Goal: Task Accomplishment & Management: Use online tool/utility

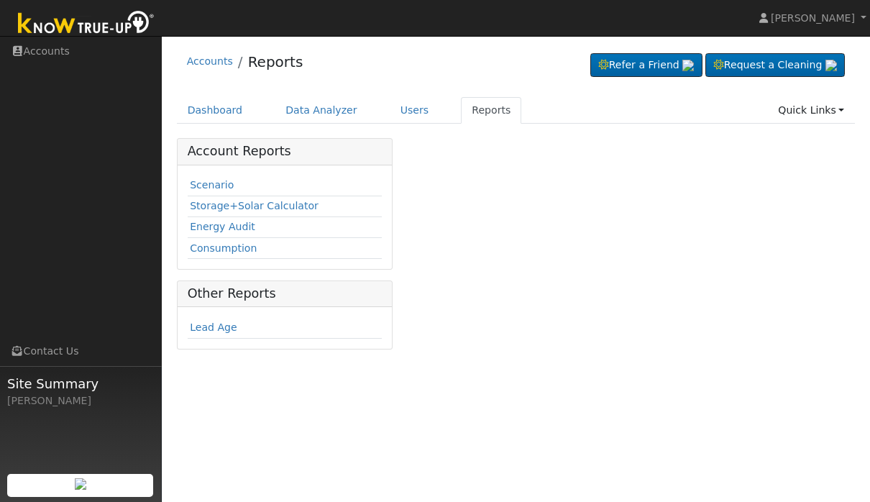
click at [436, 94] on div "Accounts Reports Refer a Friend Request a Cleaning" at bounding box center [516, 201] width 694 height 317
click at [425, 105] on link "Users" at bounding box center [415, 110] width 50 height 27
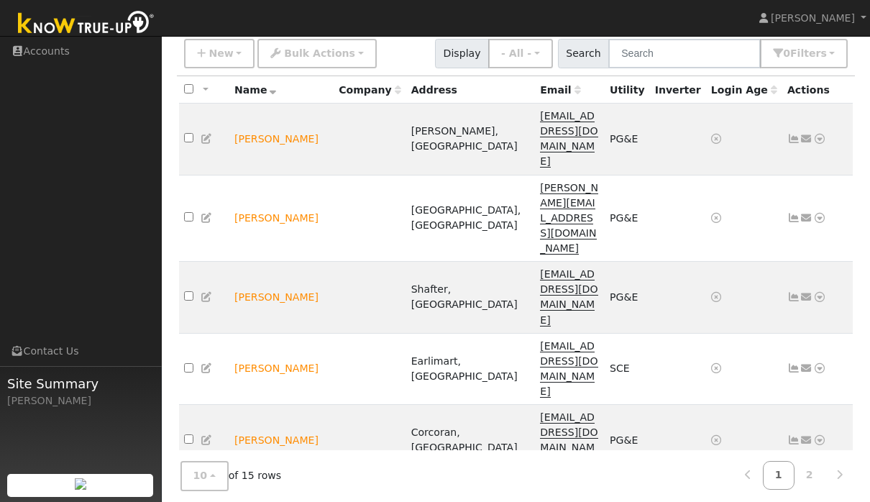
scroll to position [116, 0]
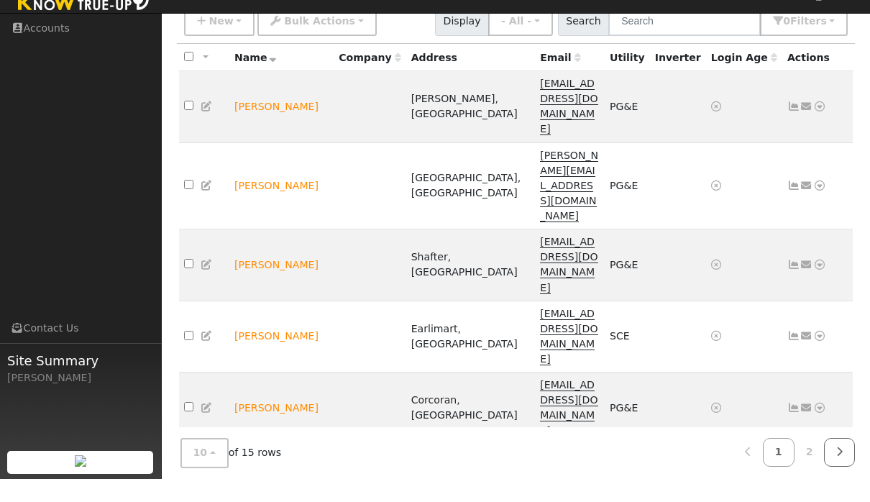
click at [842, 462] on link at bounding box center [839, 476] width 31 height 28
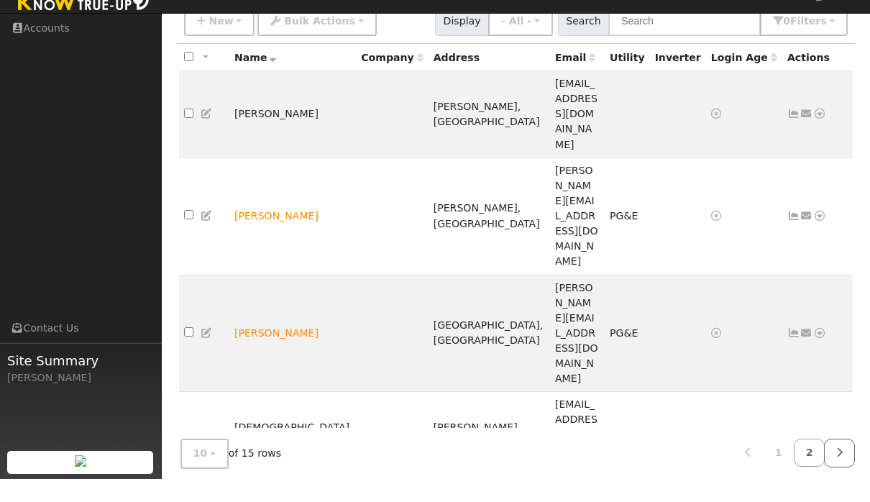
scroll to position [76, 0]
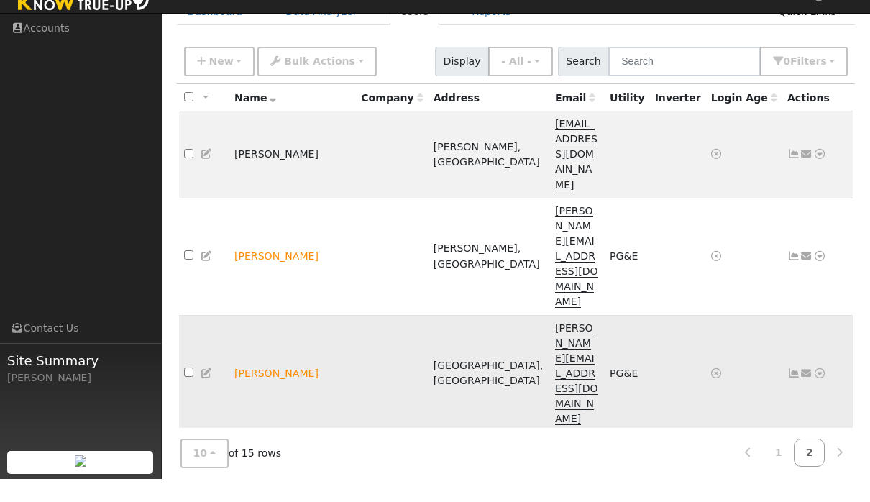
click at [268, 338] on td "Dylan o’donohue" at bounding box center [292, 396] width 127 height 117
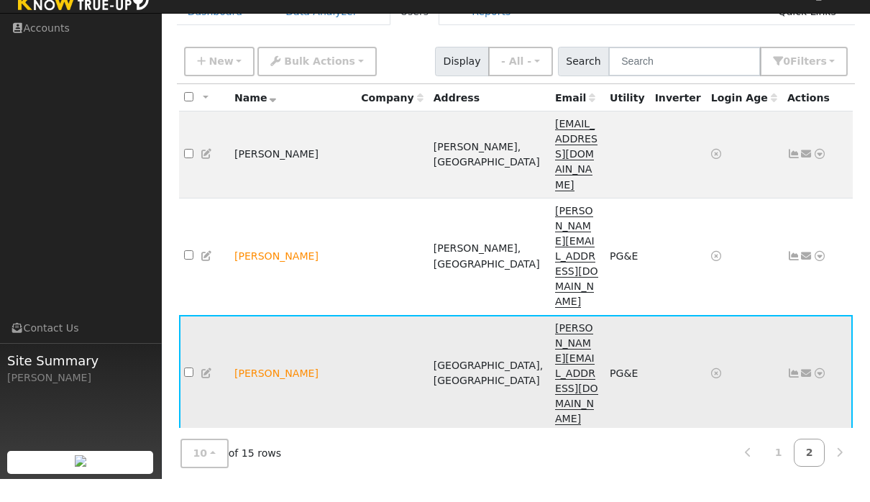
click at [816, 391] on icon at bounding box center [819, 396] width 13 height 10
click at [788, 411] on link "Data Analyzer" at bounding box center [773, 421] width 104 height 20
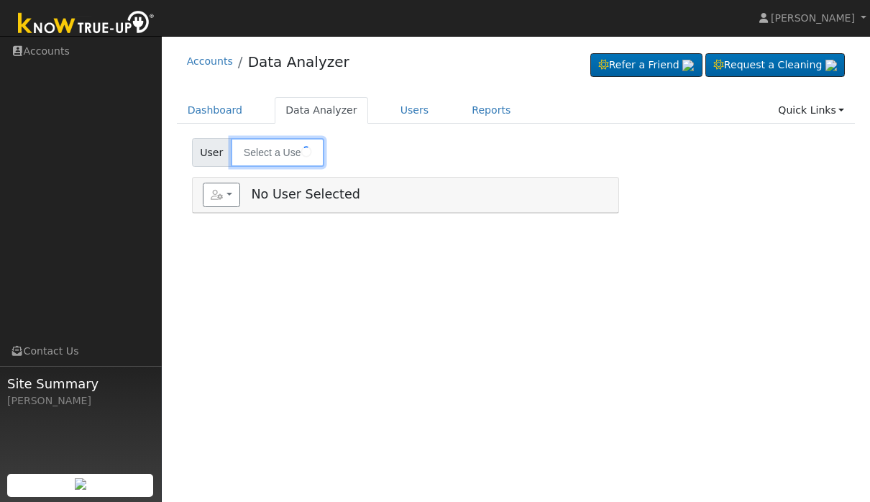
type input "Dylan o’donohue"
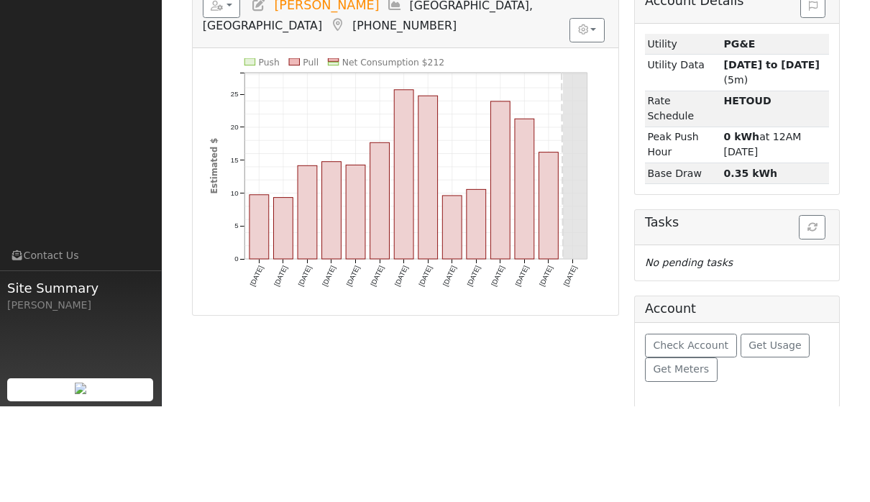
scroll to position [101, 0]
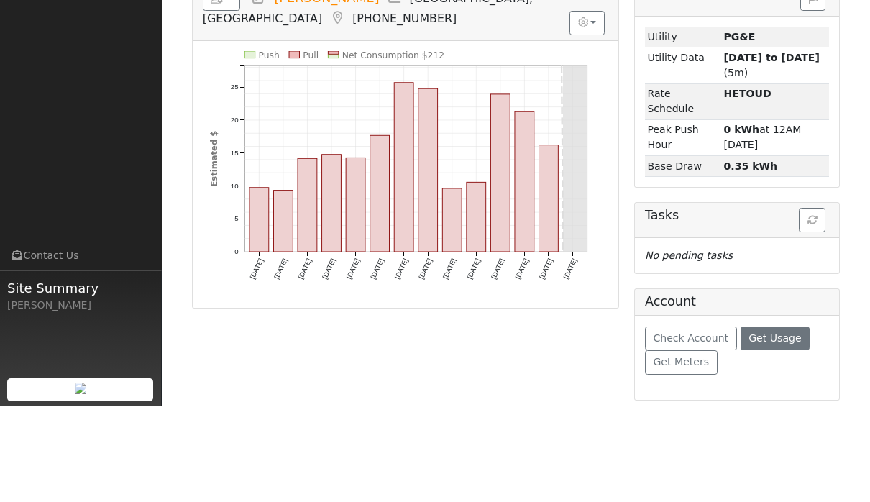
click at [777, 422] on button "Get Usage" at bounding box center [776, 434] width 70 height 24
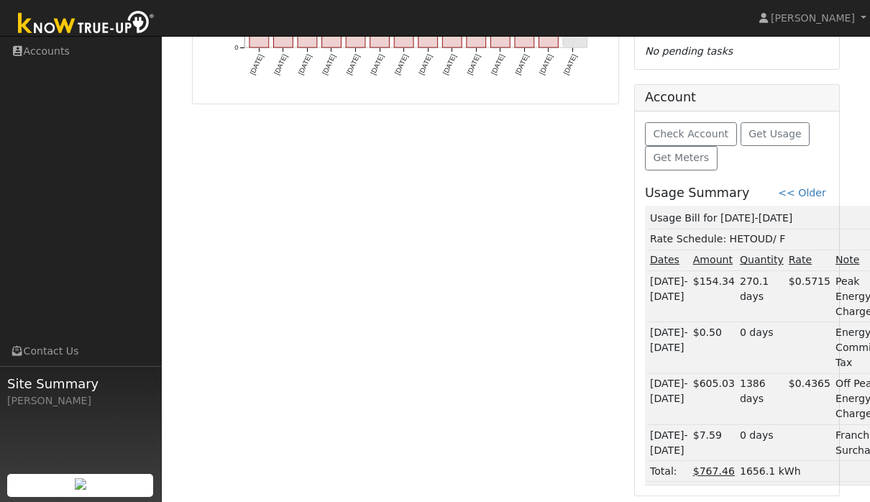
scroll to position [400, 0]
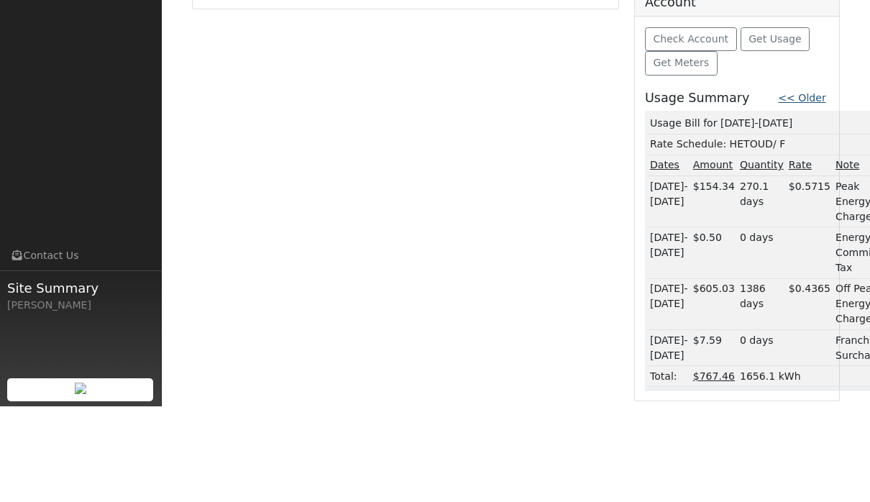
click at [805, 188] on link "<< Older" at bounding box center [801, 194] width 47 height 12
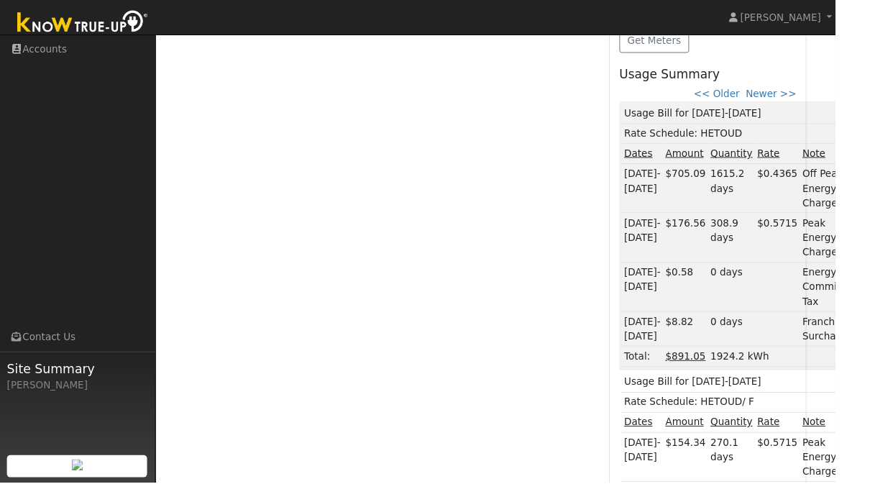
scroll to position [511, 0]
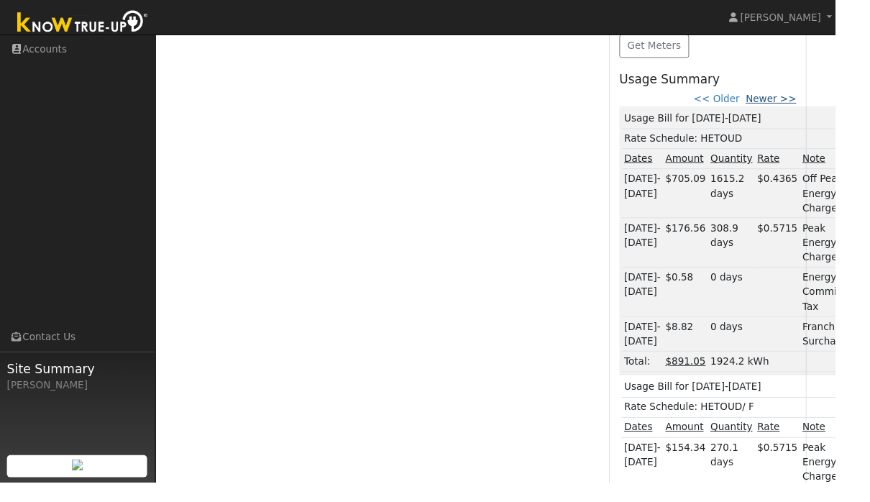
click at [802, 106] on link "Newer >>" at bounding box center [803, 103] width 53 height 12
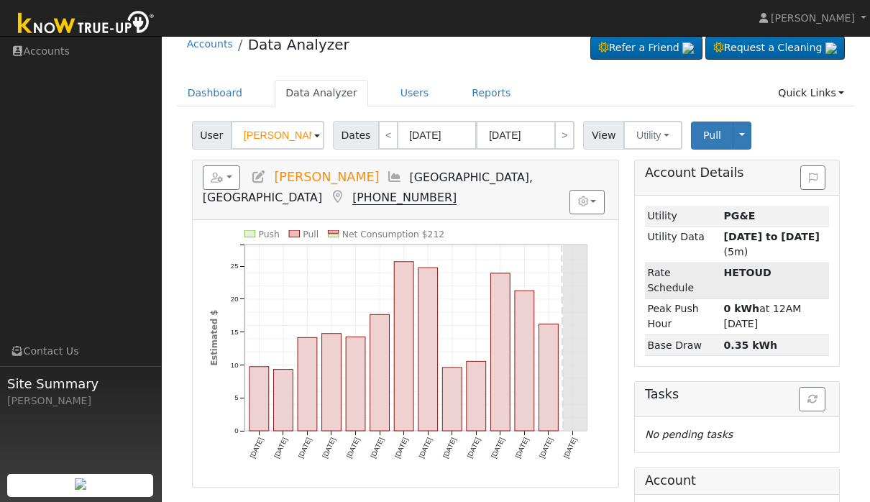
scroll to position [0, 0]
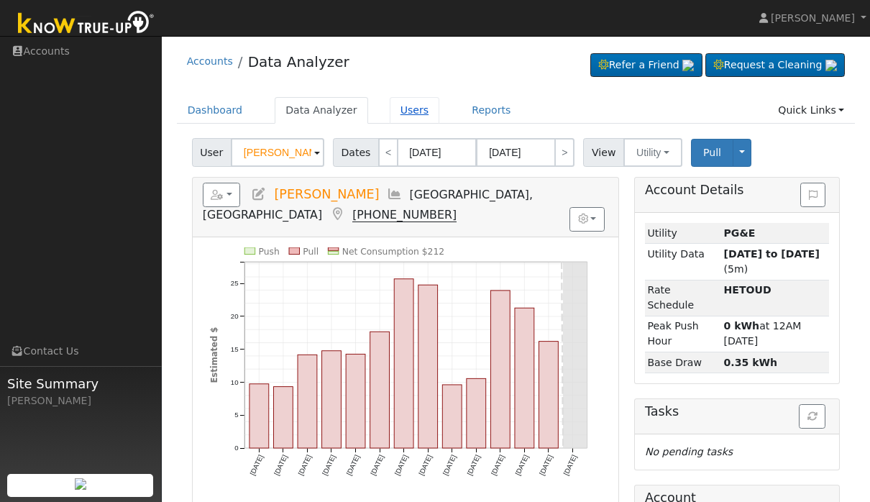
click at [434, 113] on link "Users" at bounding box center [415, 110] width 50 height 27
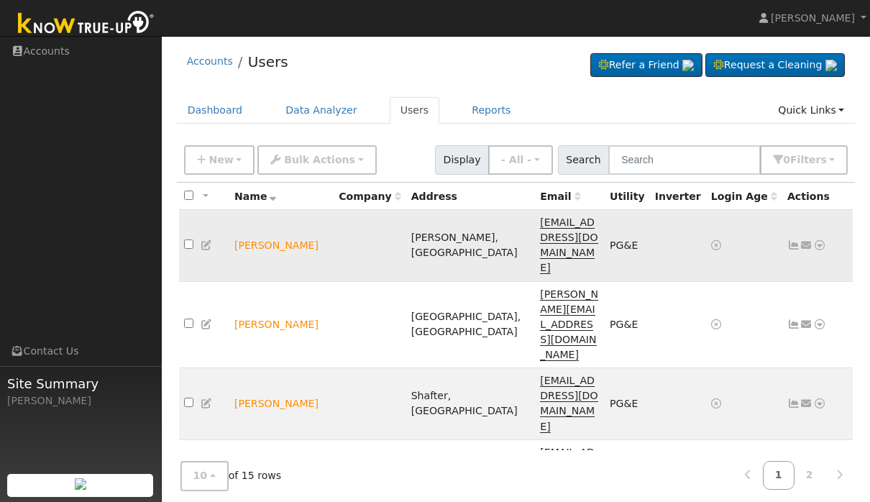
click at [822, 240] on icon at bounding box center [819, 245] width 13 height 10
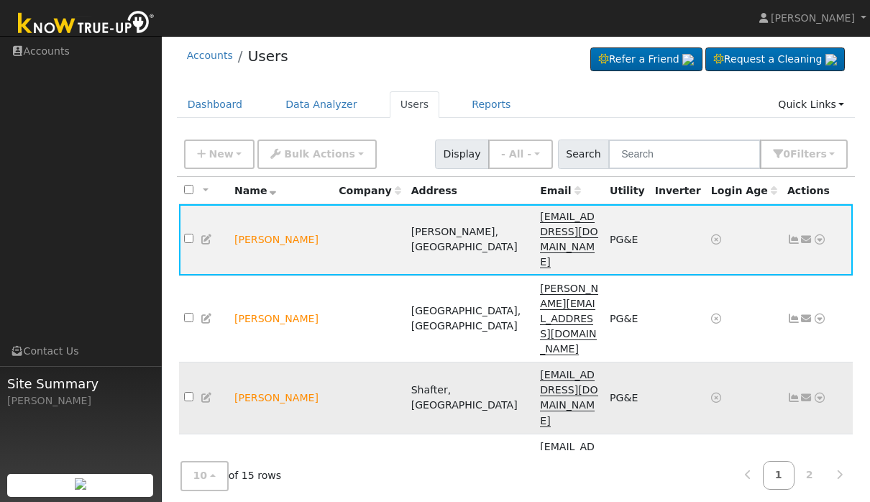
scroll to position [32, 0]
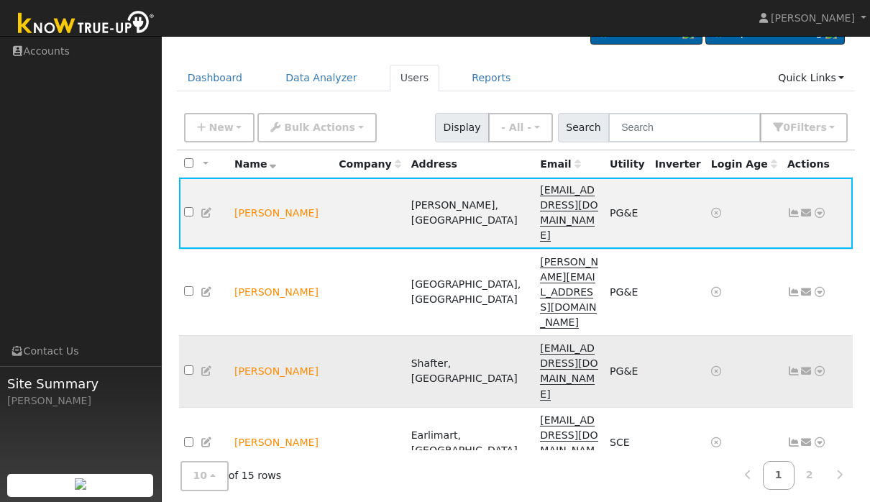
click at [817, 366] on icon at bounding box center [819, 371] width 13 height 10
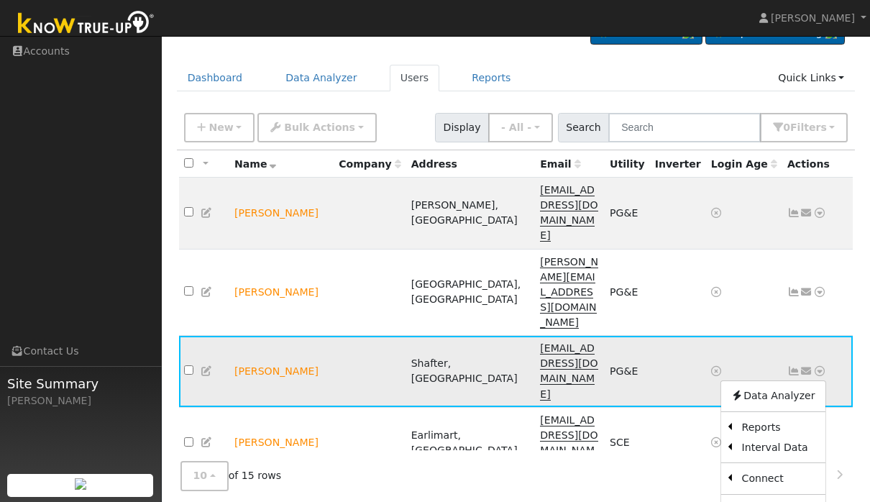
click at [182, 336] on td at bounding box center [204, 372] width 50 height 72
click at [190, 365] on input "checkbox" at bounding box center [188, 369] width 9 height 9
click at [347, 146] on div "New Quick Add Quick Connect Quick Convert Lead Bulk Actions Send Email Disconne…" at bounding box center [516, 128] width 679 height 44
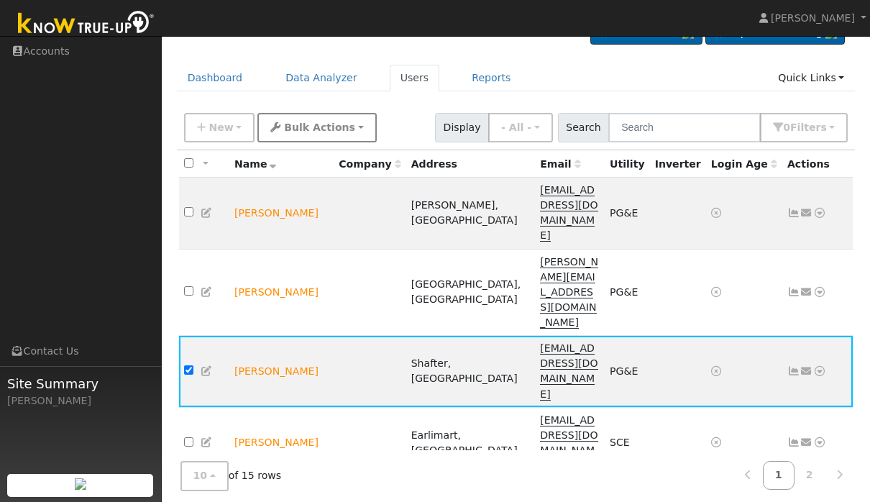
click at [350, 138] on button "Bulk Actions" at bounding box center [316, 127] width 119 height 29
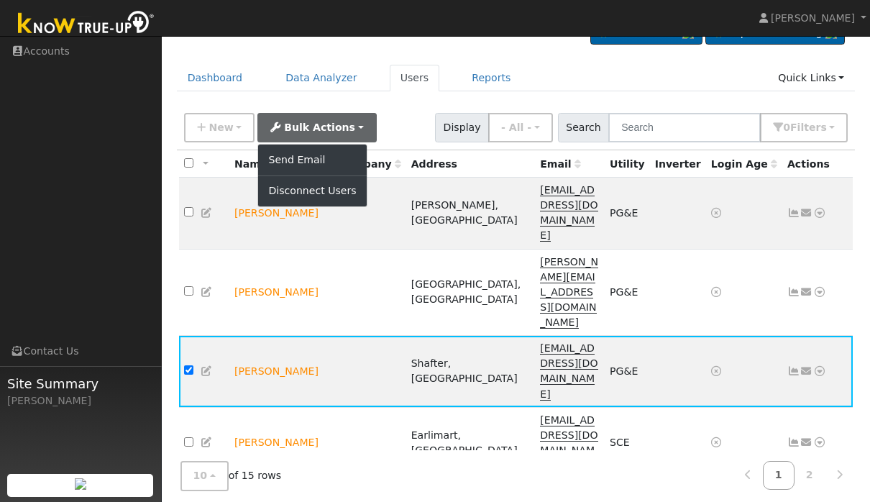
click at [393, 138] on div "New Quick Add Quick Connect Quick Convert Lead Bulk Actions Send Email Disconne…" at bounding box center [516, 125] width 670 height 35
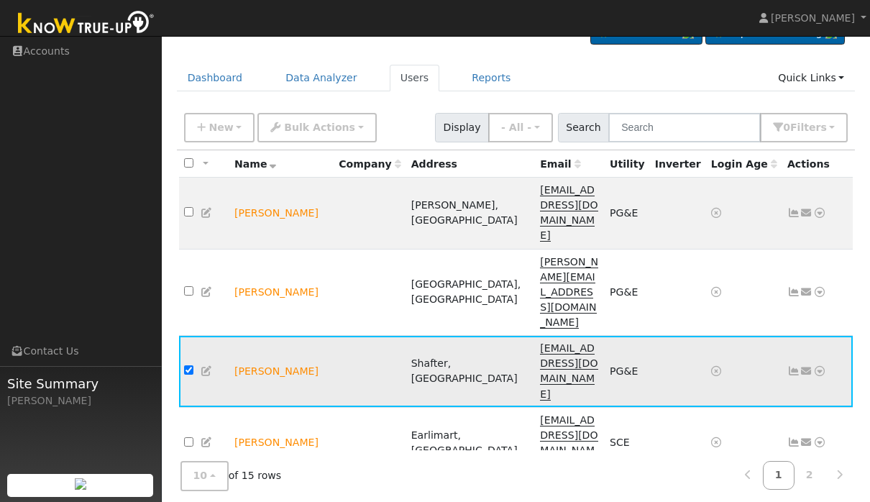
click at [822, 336] on td "Send Email... Data Analyzer Reports Scenario Health Check Energy Audit Account …" at bounding box center [818, 372] width 71 height 72
click at [820, 366] on icon at bounding box center [819, 371] width 13 height 10
click at [754, 500] on link "Disconnect" at bounding box center [777, 510] width 93 height 20
click at [817, 364] on link at bounding box center [819, 371] width 13 height 15
click at [776, 500] on link "Disconnect" at bounding box center [777, 510] width 93 height 20
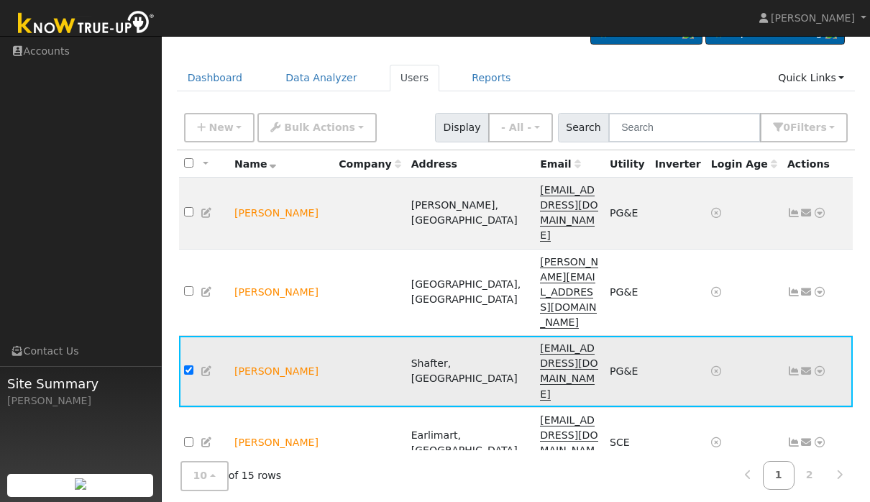
click at [716, 366] on icon at bounding box center [716, 371] width 10 height 10
click at [717, 366] on icon at bounding box center [716, 371] width 10 height 10
click at [803, 364] on link at bounding box center [806, 371] width 13 height 15
click at [793, 366] on icon at bounding box center [794, 371] width 13 height 10
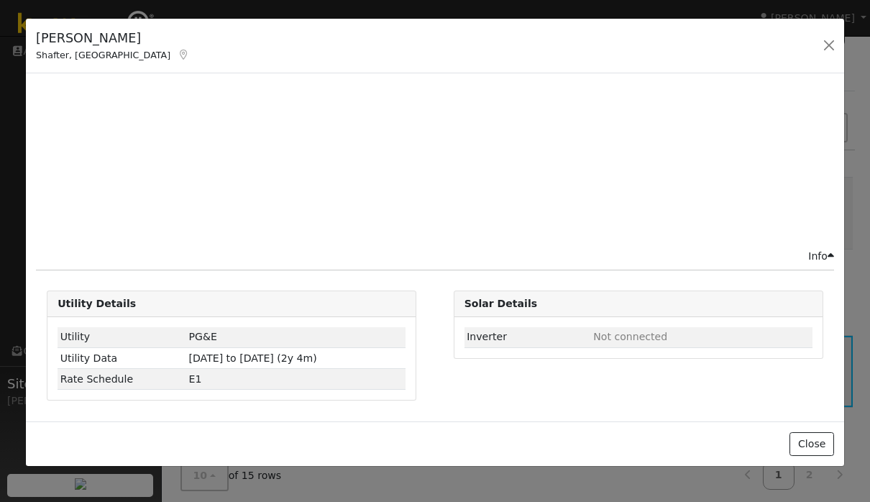
click at [793, 264] on div "Info" at bounding box center [435, 256] width 813 height 15
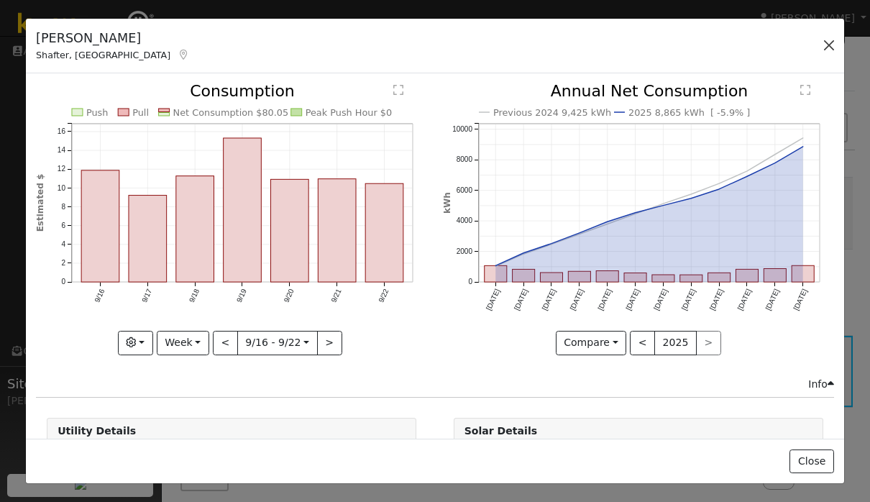
click at [832, 53] on button "button" at bounding box center [829, 45] width 20 height 20
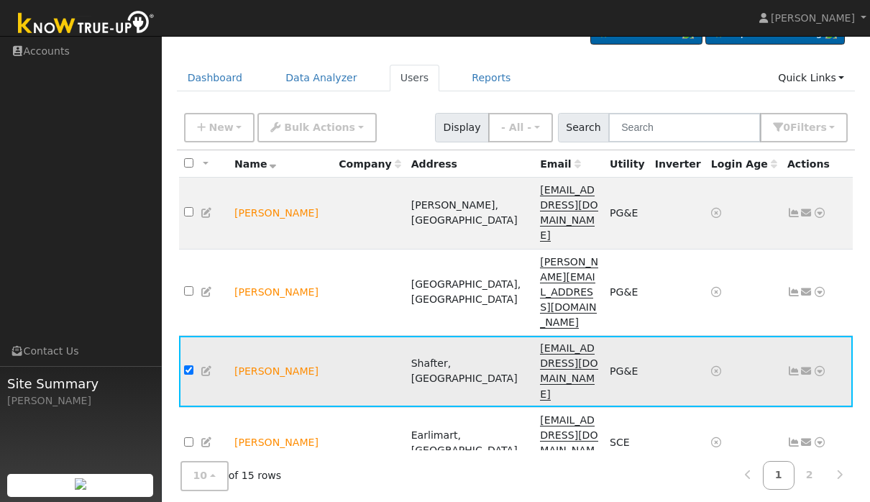
click at [190, 365] on input "checkbox" at bounding box center [188, 369] width 9 height 9
checkbox input "false"
click at [211, 366] on icon at bounding box center [207, 371] width 13 height 10
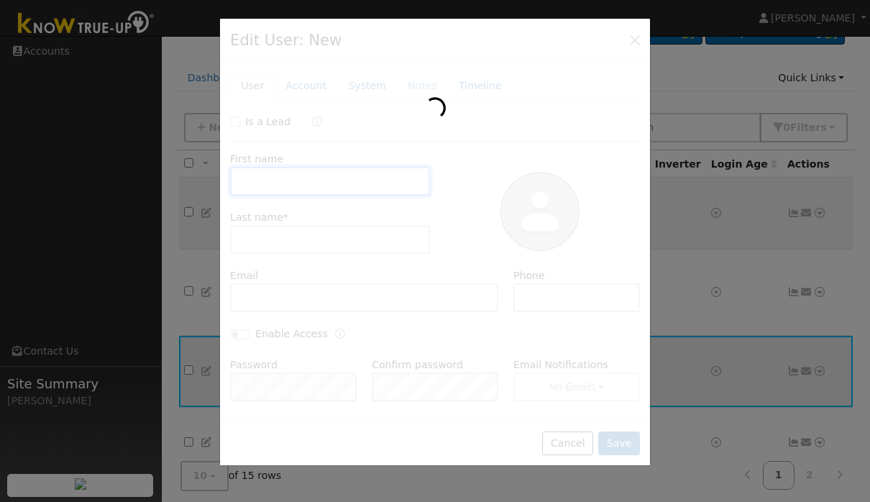
scroll to position [32, 0]
checkbox input "true"
type input "Eduardo"
type input "bojorquez"
type input "ksj@gmail.com"
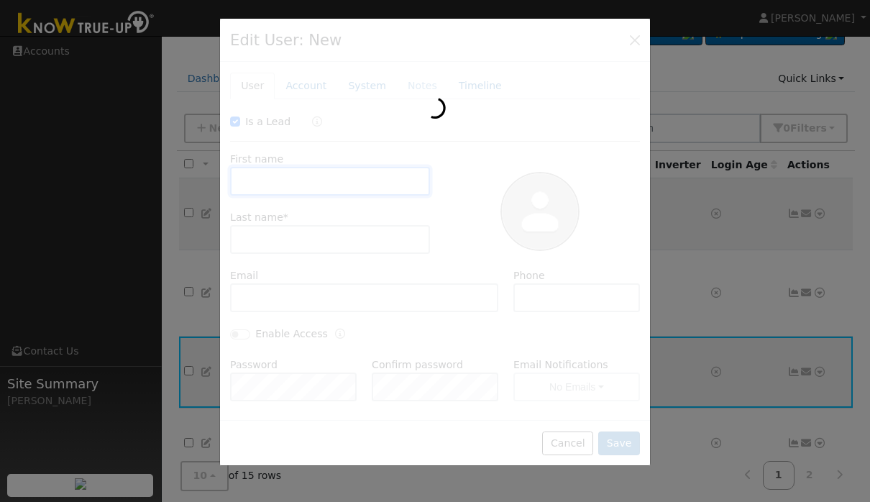
type input "6618768763"
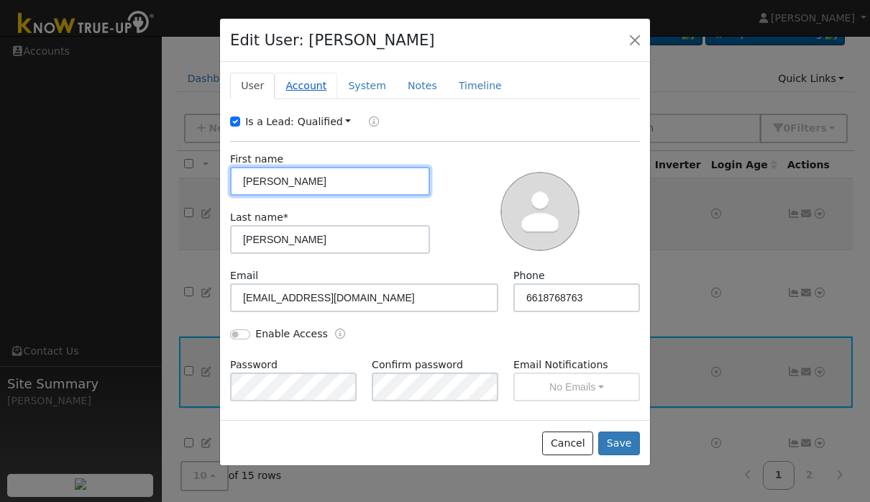
scroll to position [0, 0]
click at [298, 99] on div "New Account Nickname Cancel Create Are you sure you want to create new account …" at bounding box center [435, 241] width 430 height 358
click at [339, 119] on link "Qualified" at bounding box center [325, 122] width 54 height 12
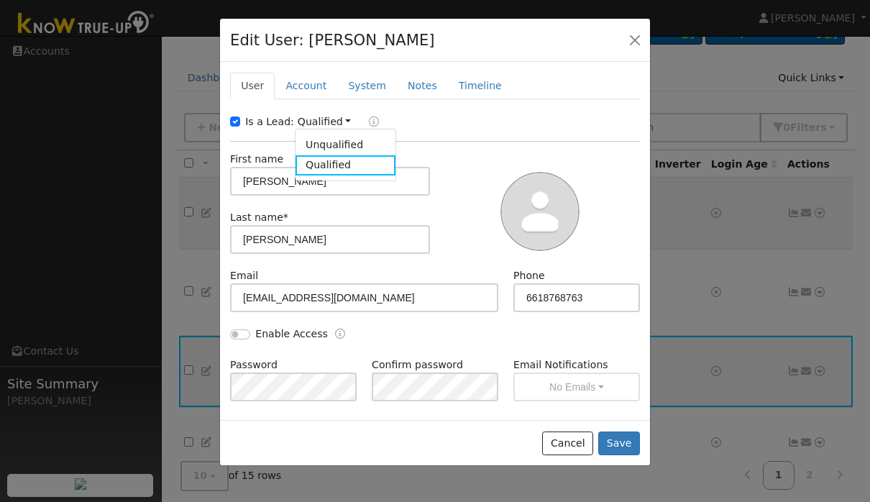
click at [360, 139] on link "Unqualified" at bounding box center [346, 145] width 100 height 20
click at [381, 122] on icon "Lead" at bounding box center [386, 122] width 10 height 10
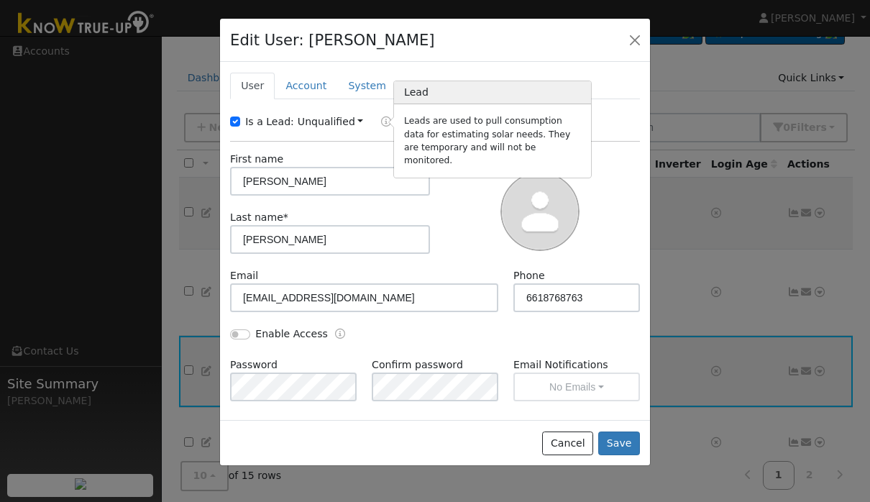
click at [496, 222] on div at bounding box center [540, 210] width 210 height 117
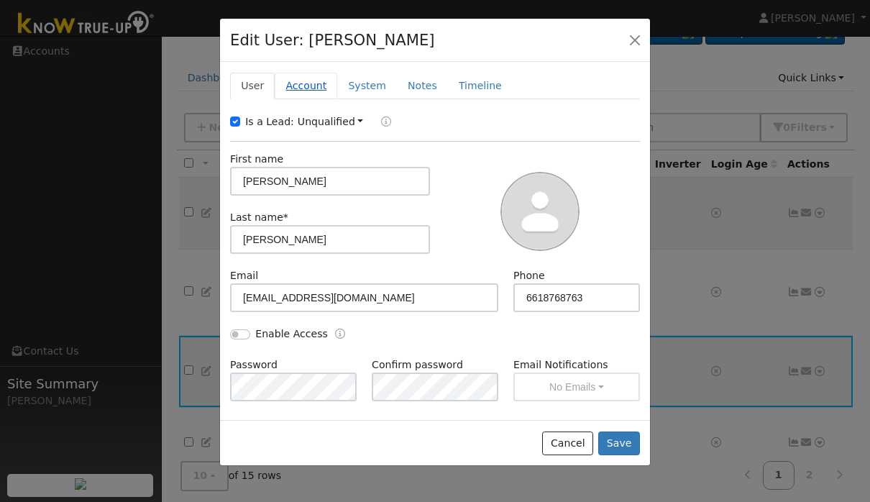
click at [329, 92] on link "Account" at bounding box center [306, 86] width 63 height 27
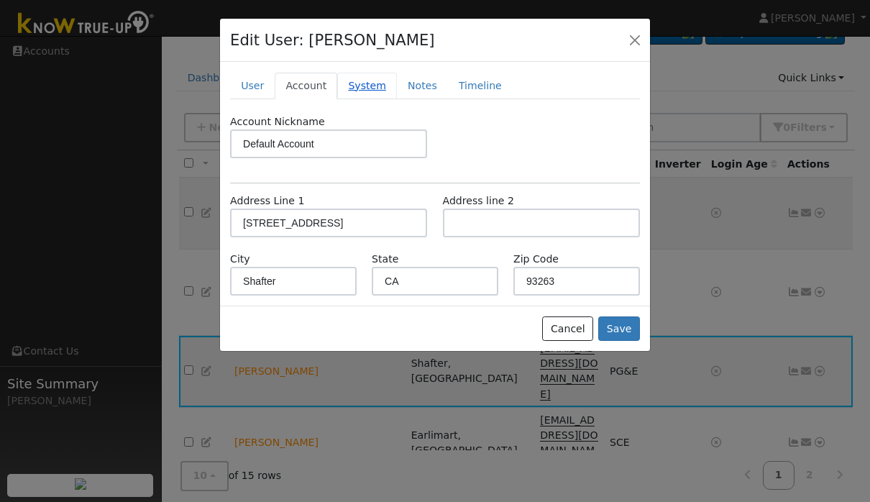
click at [386, 98] on link "System" at bounding box center [367, 86] width 60 height 27
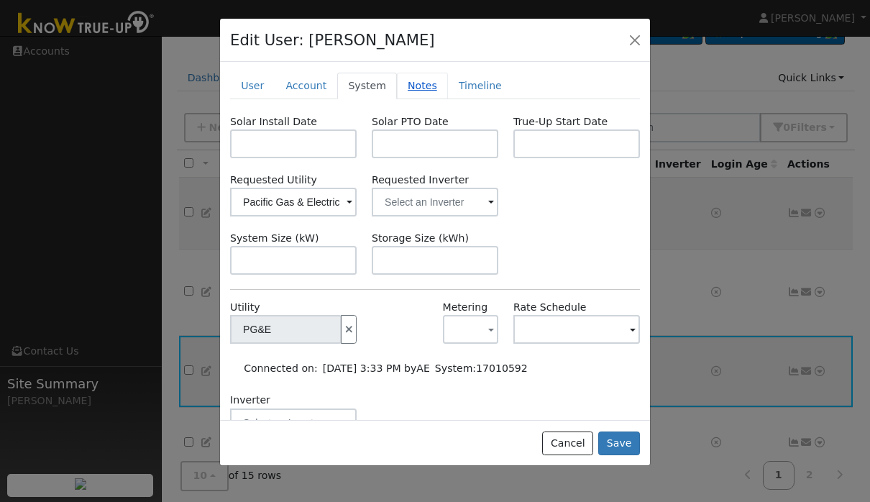
click at [438, 85] on link "Notes" at bounding box center [422, 86] width 51 height 27
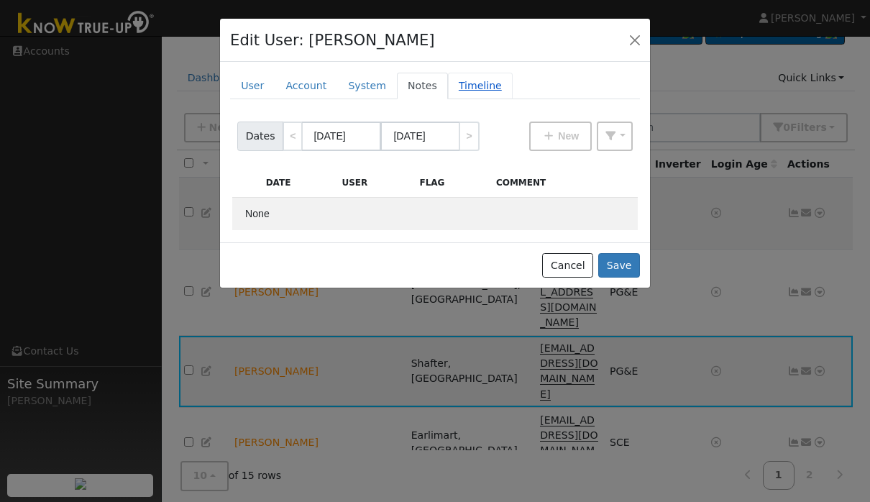
click at [462, 82] on link "Timeline" at bounding box center [480, 86] width 65 height 27
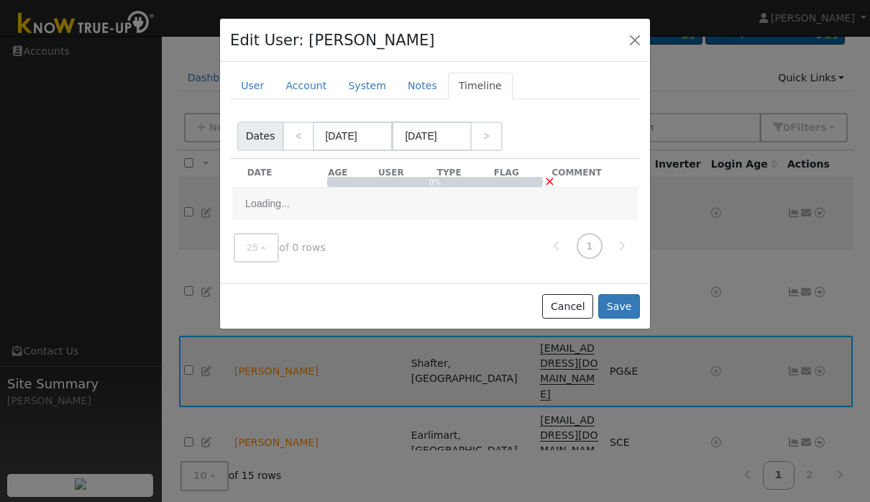
click at [596, 49] on div "Edit User: Eduardo bojorquez Default Account Default Account 475 West Marengo A…" at bounding box center [435, 41] width 430 height 44
click at [629, 47] on button "button" at bounding box center [635, 39] width 20 height 20
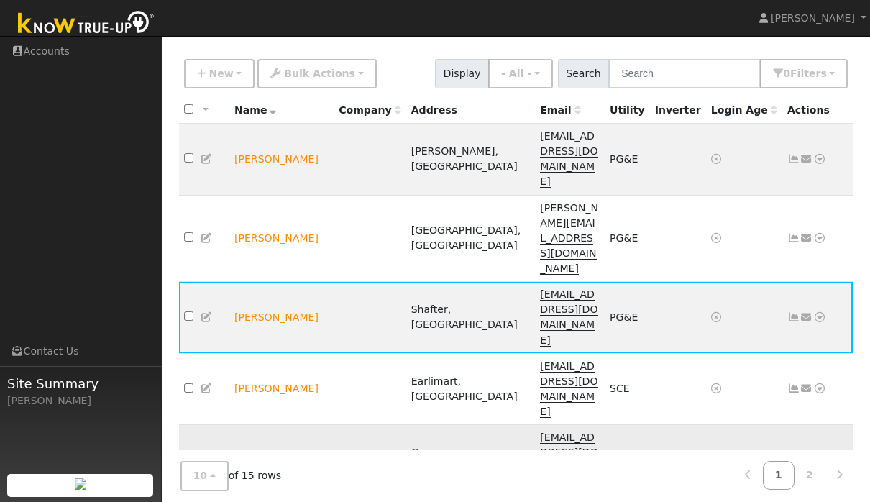
scroll to position [116, 0]
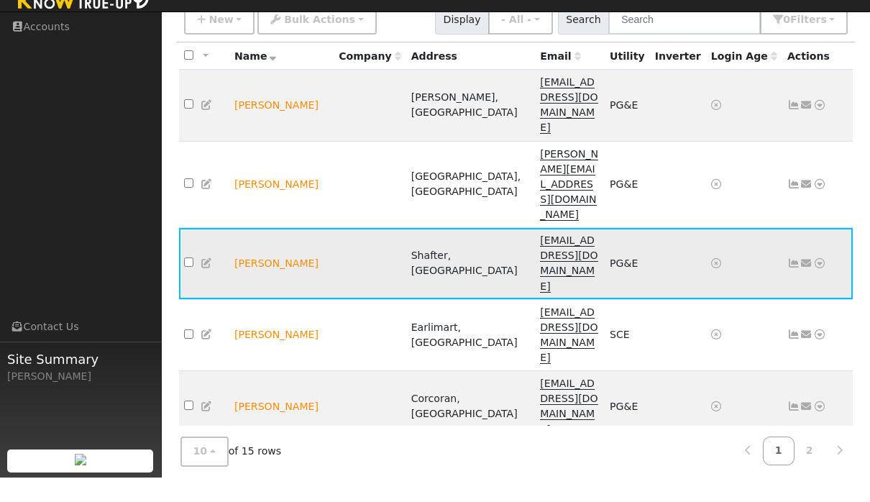
click at [805, 280] on link at bounding box center [806, 287] width 13 height 15
click at [812, 283] on icon at bounding box center [806, 288] width 13 height 10
click at [829, 252] on td "Send Email... Email Templates Shared Templates Access Link (Password Reset) Con…" at bounding box center [818, 288] width 71 height 72
click at [826, 283] on icon at bounding box center [819, 288] width 13 height 10
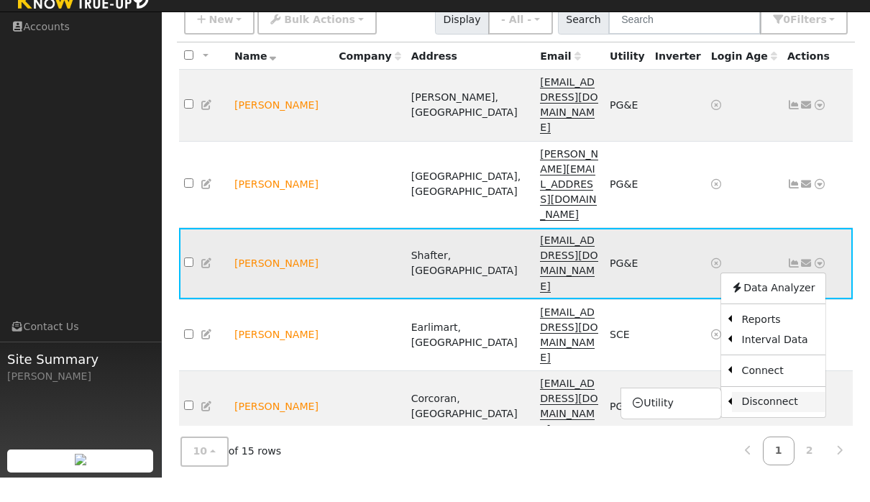
click at [762, 416] on link "Disconnect" at bounding box center [777, 426] width 93 height 20
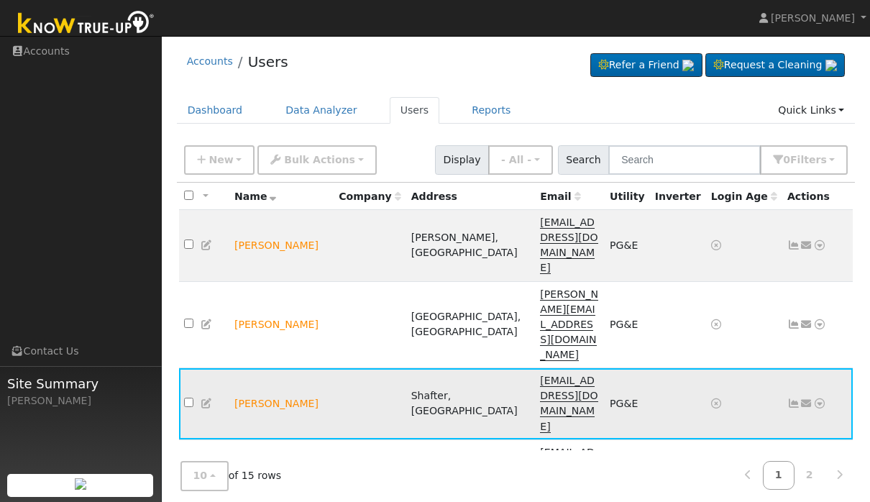
scroll to position [2, 0]
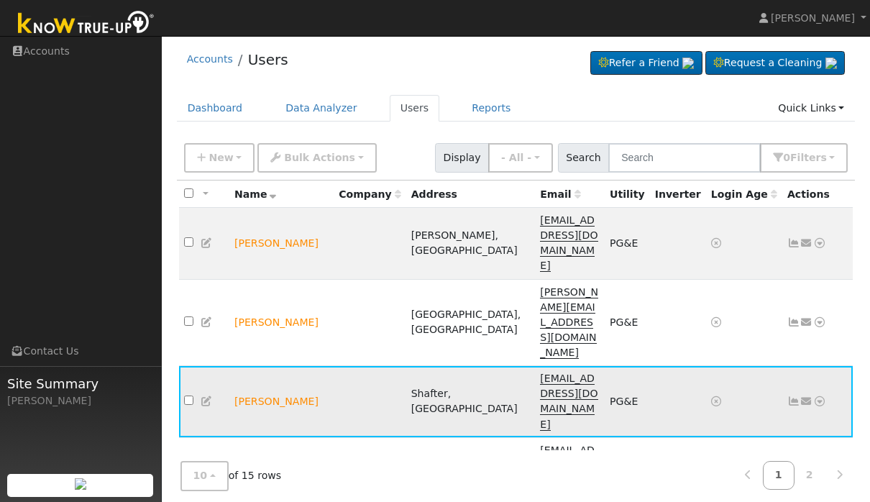
click at [818, 396] on icon at bounding box center [819, 401] width 13 height 10
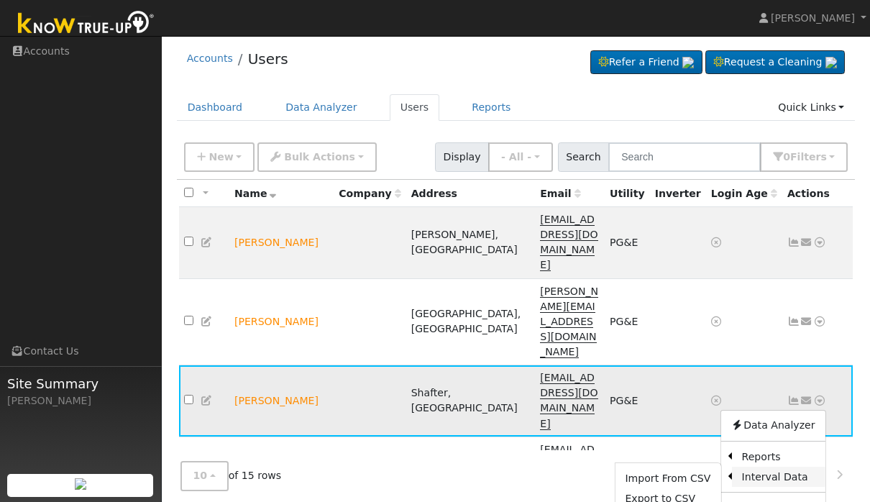
scroll to position [4, 0]
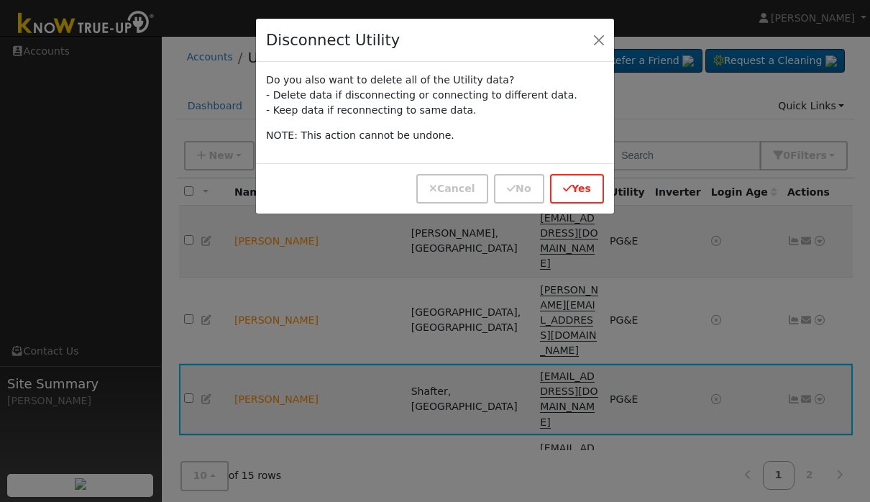
click at [574, 196] on button "Yes" at bounding box center [577, 188] width 54 height 29
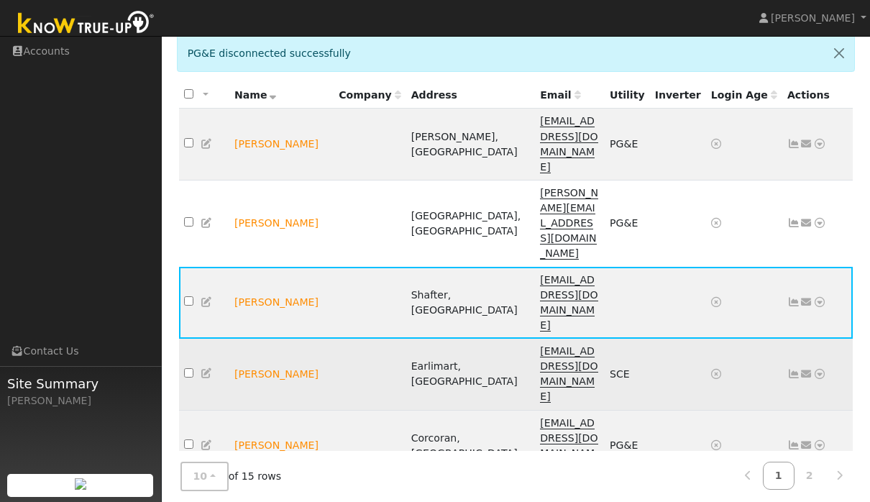
scroll to position [147, 0]
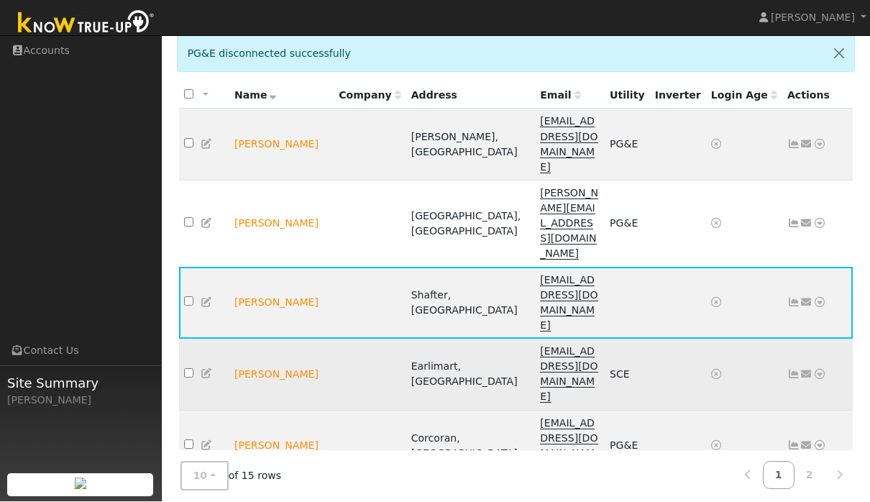
click at [817, 370] on icon at bounding box center [819, 375] width 13 height 10
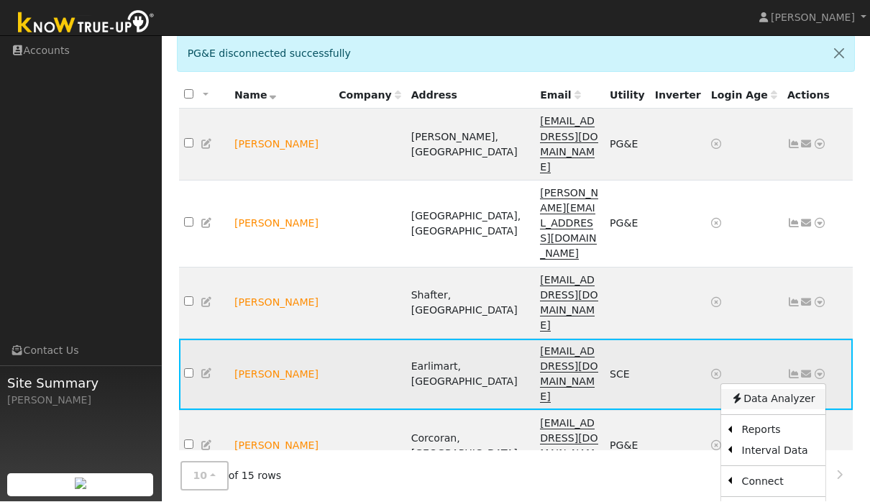
click at [798, 390] on link "Data Analyzer" at bounding box center [773, 400] width 104 height 20
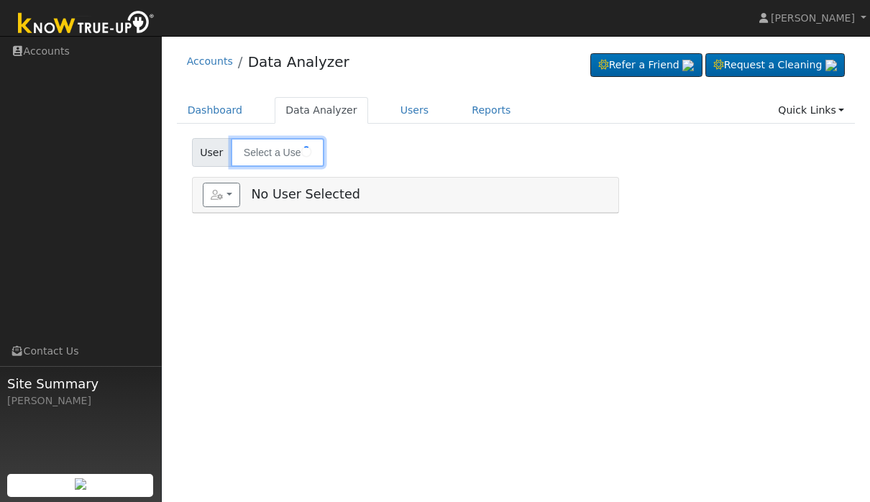
type input "[PERSON_NAME]"
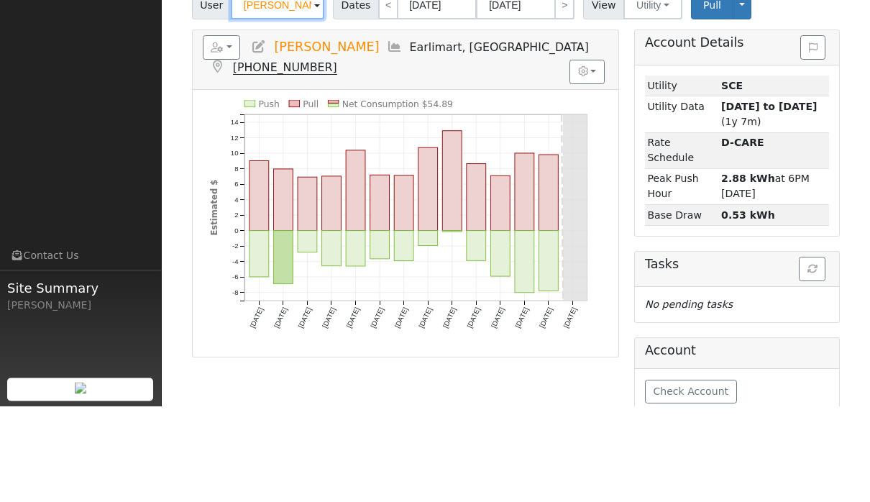
scroll to position [81, 0]
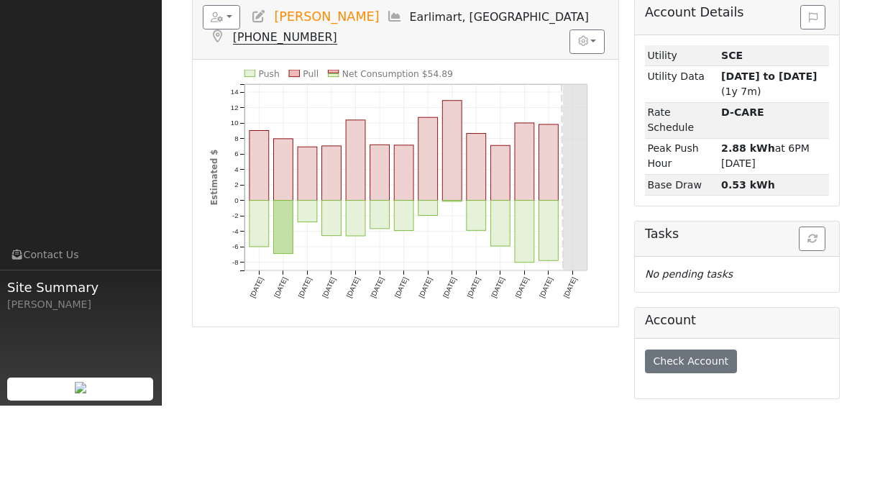
click at [732, 446] on button "Check Account" at bounding box center [691, 458] width 92 height 24
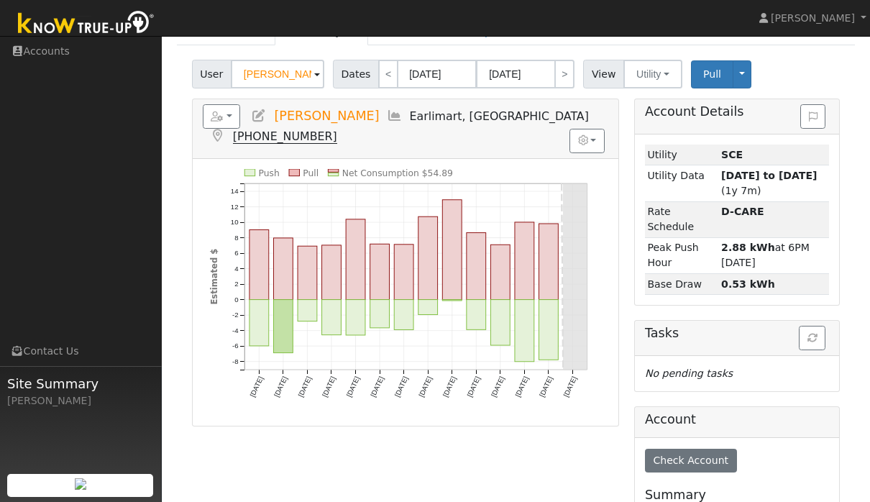
scroll to position [55, 0]
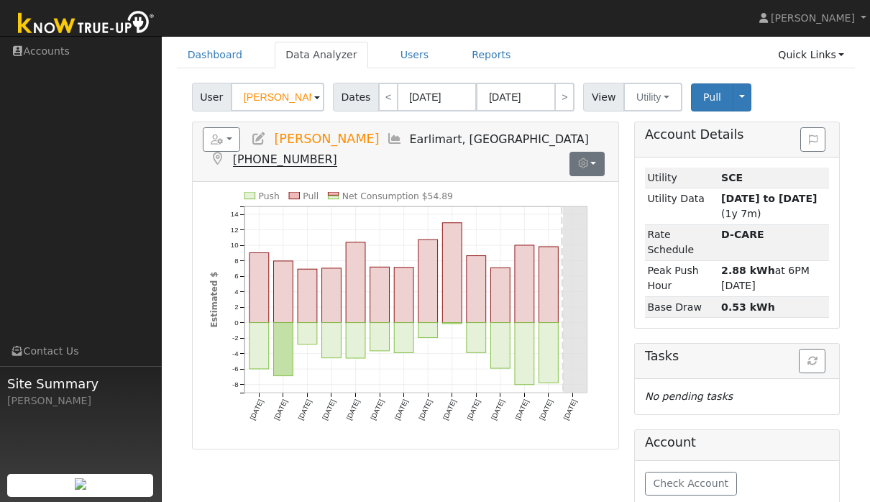
click at [586, 173] on button "button" at bounding box center [587, 164] width 35 height 24
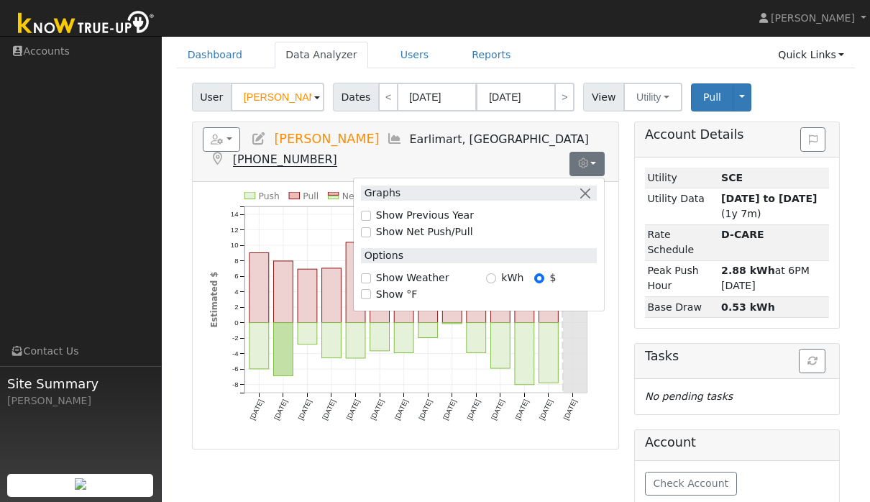
click at [613, 130] on div "Reports Scenario Health Check Energy Audit Account Timeline User Audit Trail In…" at bounding box center [406, 151] width 426 height 59
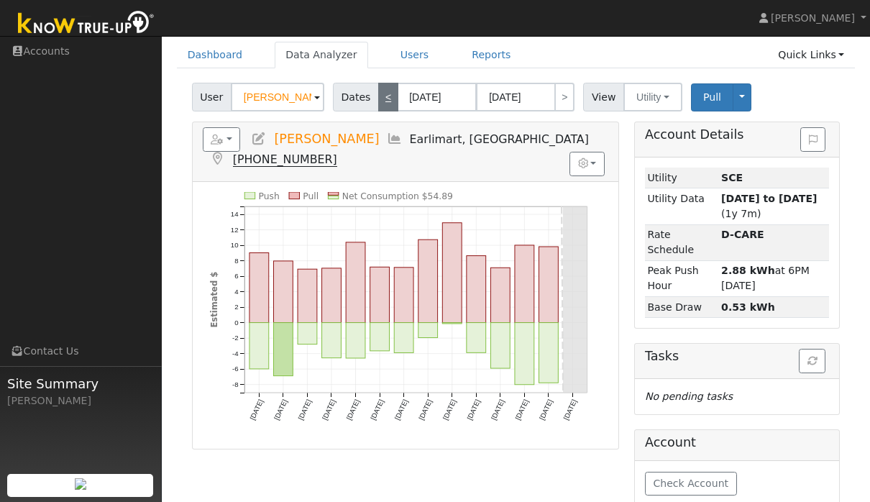
click at [396, 101] on link "<" at bounding box center [388, 97] width 20 height 29
type input "08/27/2025"
type input "09/09/2025"
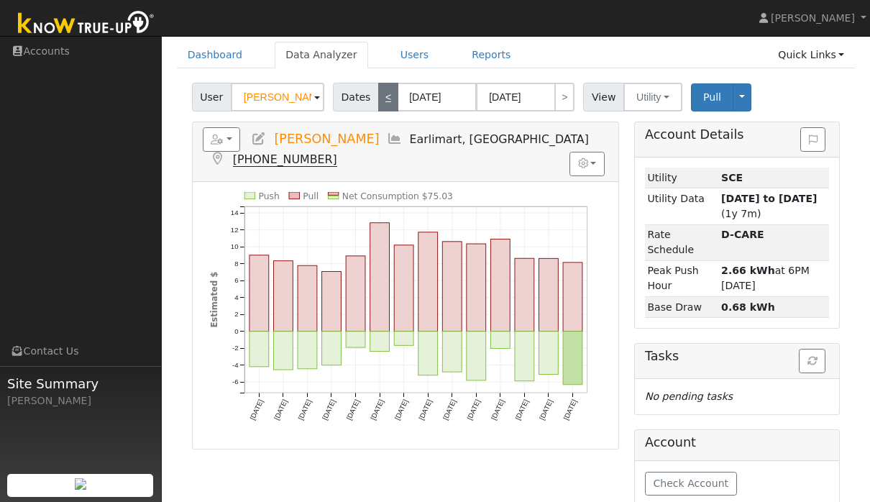
click at [382, 99] on link "<" at bounding box center [388, 97] width 20 height 29
type input "08/13/2025"
type input "08/26/2025"
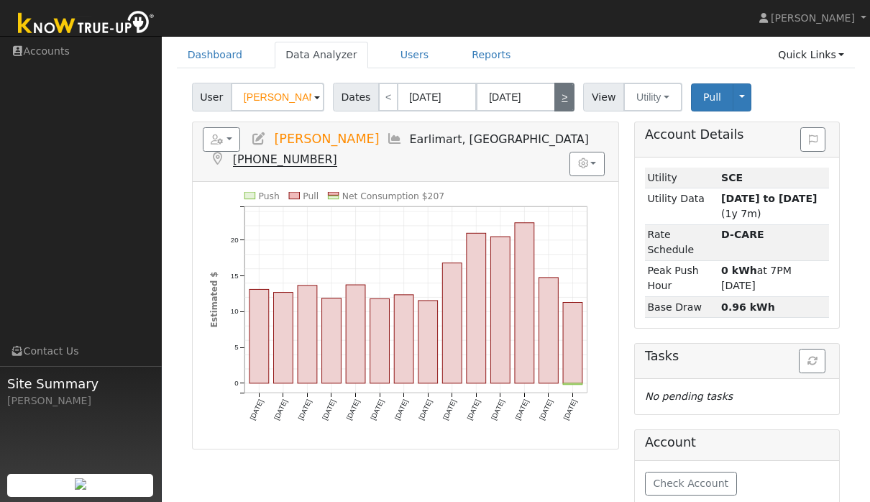
click at [571, 96] on link ">" at bounding box center [565, 97] width 20 height 29
type input "08/27/2025"
type input "09/09/2025"
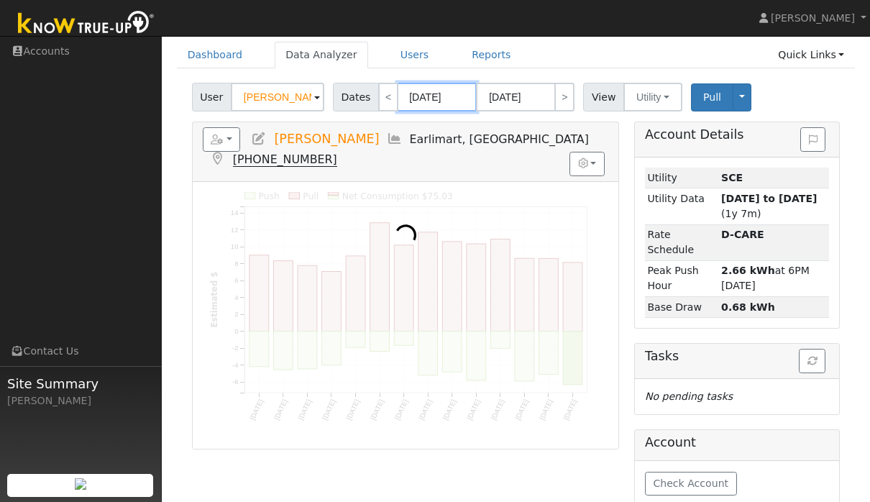
click at [447, 93] on input "08/27/2025" at bounding box center [437, 97] width 79 height 29
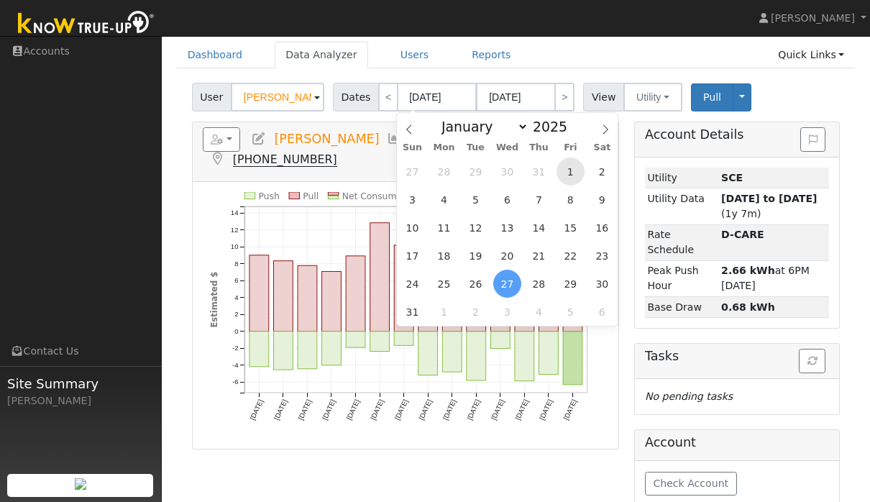
click at [575, 170] on span "1" at bounding box center [571, 172] width 28 height 28
type input "[DATE]"
type input "08/31/2025"
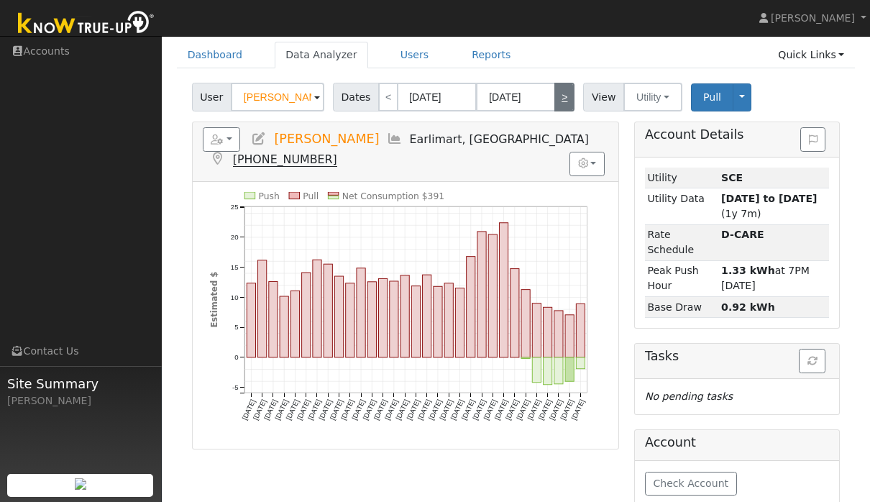
click at [565, 96] on link ">" at bounding box center [565, 97] width 20 height 29
type input "09/01/2025"
type input "09/30/2025"
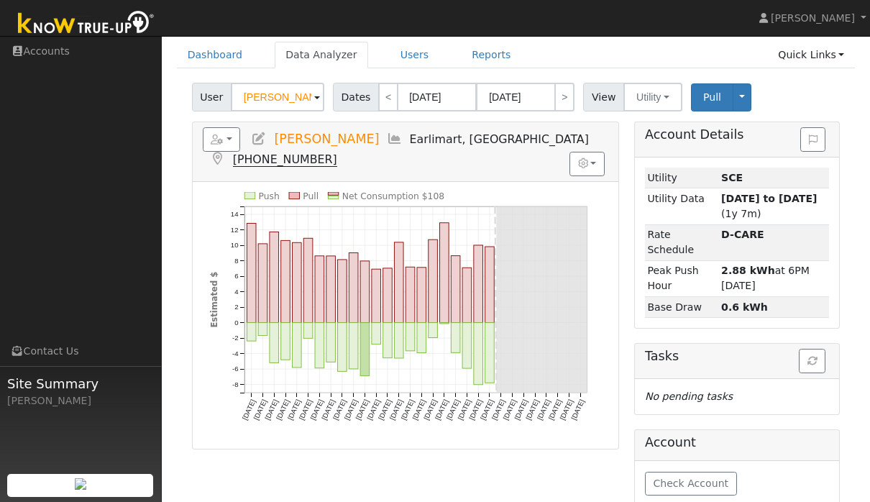
click at [484, 347] on icon "Push Pull Net Consumption $108 Mon 9/01 Tue 9/02 Wed 9/03 Thu 9/04 Fri 9/05 Sat…" at bounding box center [405, 317] width 391 height 250
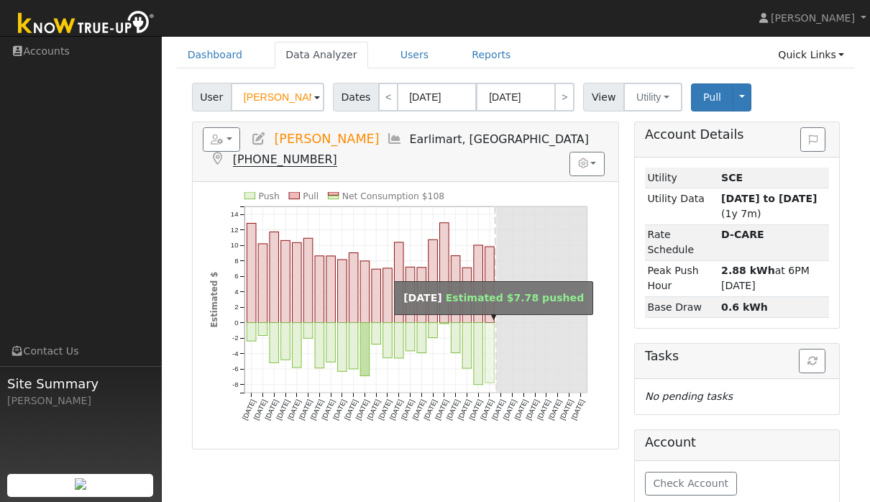
click at [494, 347] on rect "onclick=""" at bounding box center [489, 352] width 9 height 60
type input "09/22/2025"
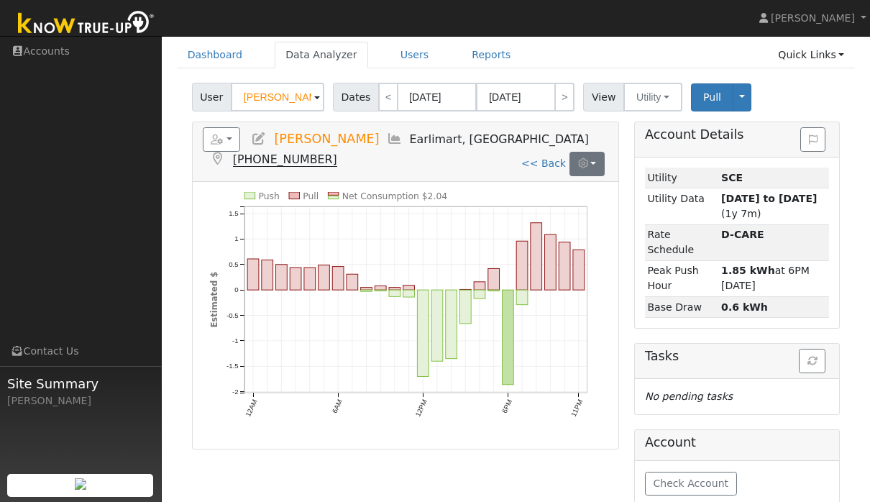
click at [580, 173] on button "button" at bounding box center [587, 164] width 35 height 24
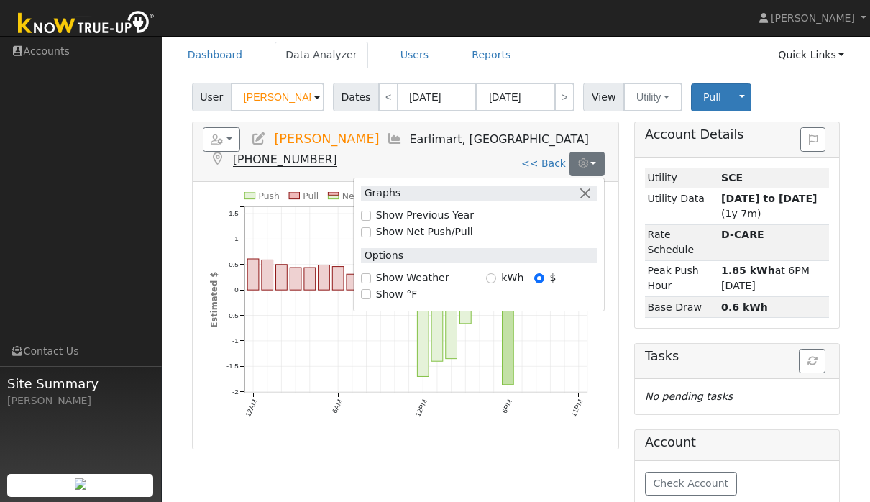
click at [490, 273] on input "kWh" at bounding box center [491, 278] width 10 height 10
radio input "true"
radio input "false"
click at [175, 215] on div "Edit User: New Select an Ac... New Account Nickname Cancel Create Are you sure …" at bounding box center [516, 349] width 694 height 532
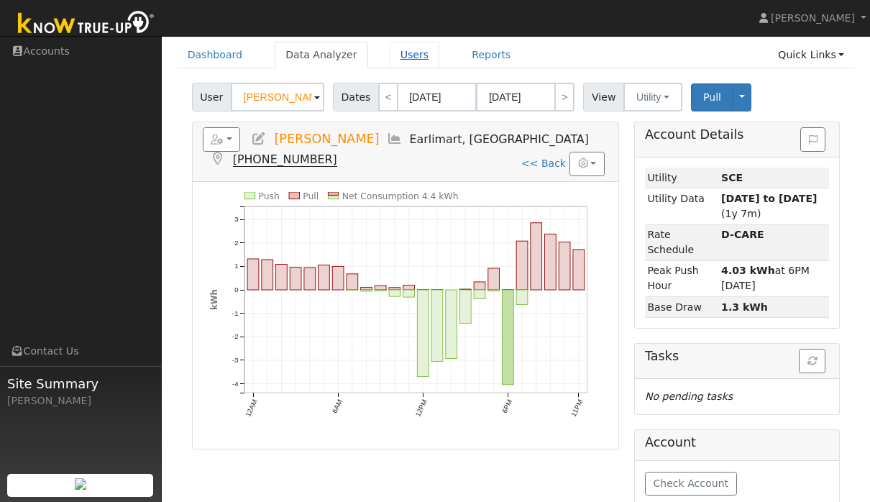
click at [409, 60] on link "Users" at bounding box center [415, 55] width 50 height 27
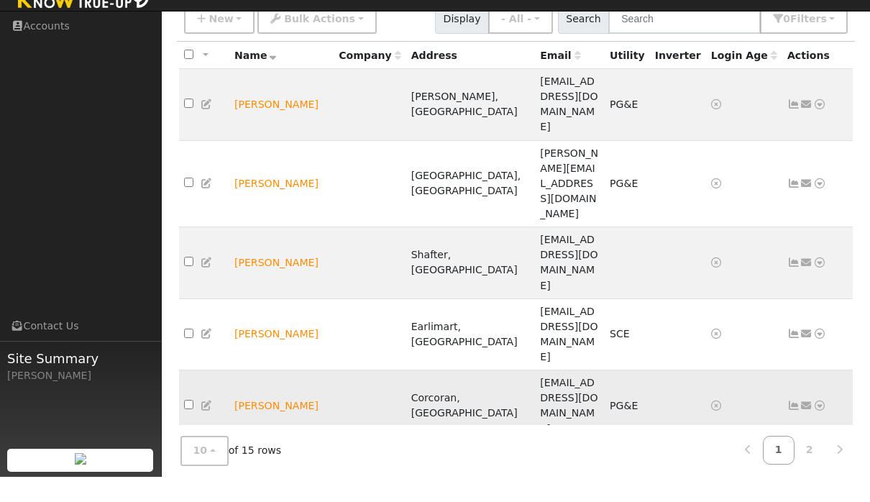
scroll to position [117, 0]
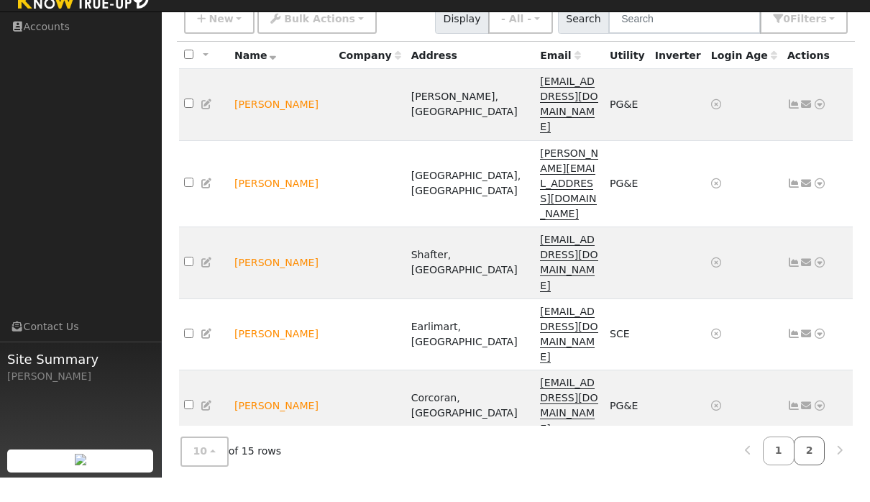
click at [810, 462] on link "2" at bounding box center [810, 476] width 32 height 28
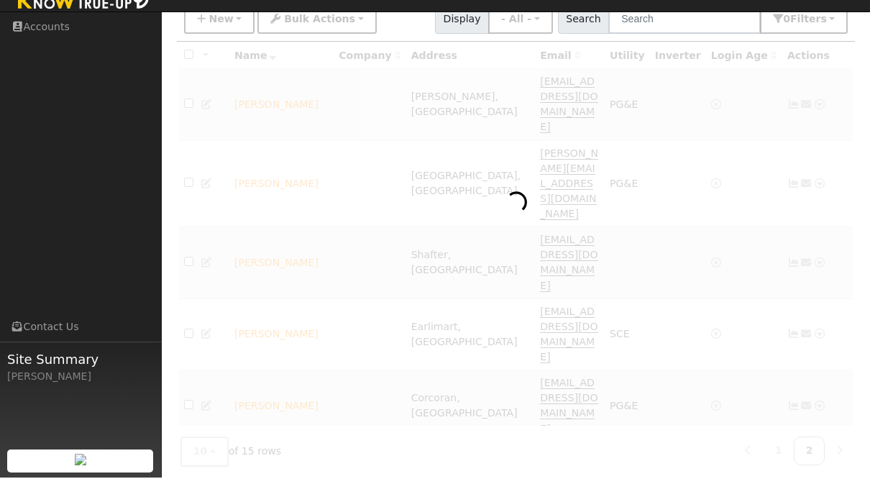
scroll to position [76, 0]
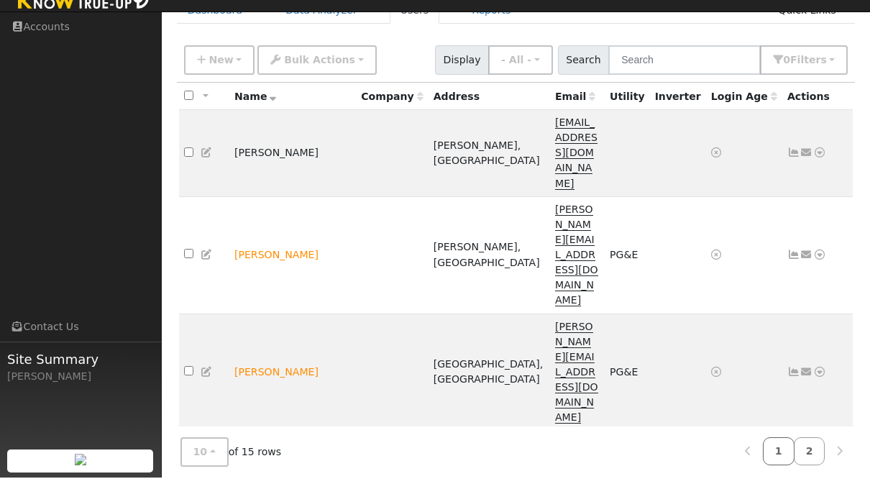
click at [771, 462] on link "1" at bounding box center [779, 476] width 32 height 28
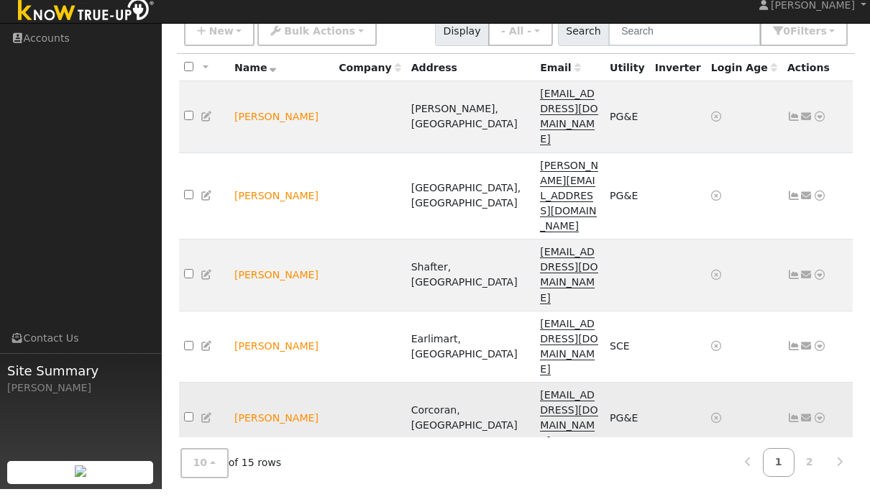
scroll to position [117, 0]
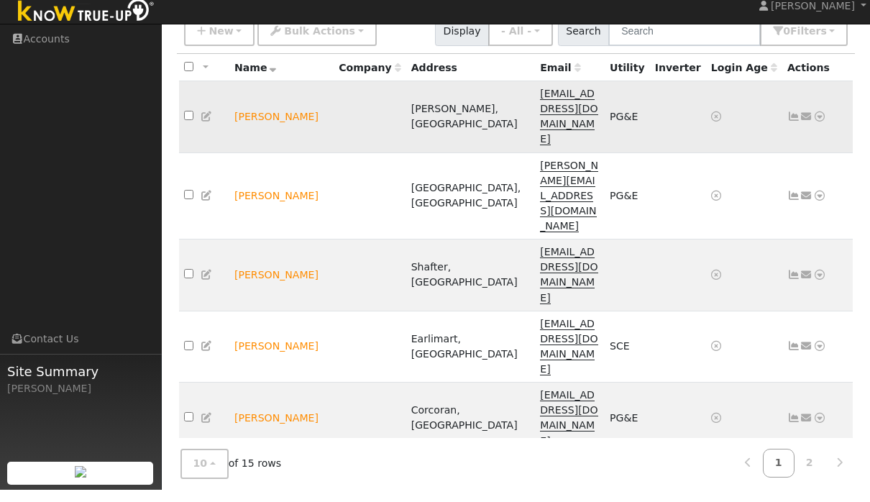
click at [818, 112] on td "Send Email... Data Analyzer Reports Scenario Health Check Energy Audit Account …" at bounding box center [818, 129] width 71 height 72
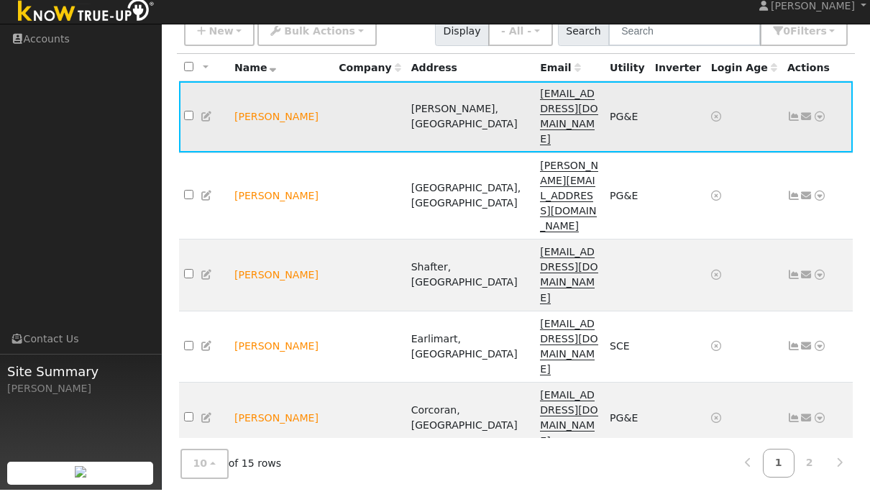
click at [819, 122] on link at bounding box center [819, 129] width 13 height 15
click at [805, 144] on link "Data Analyzer" at bounding box center [773, 154] width 104 height 20
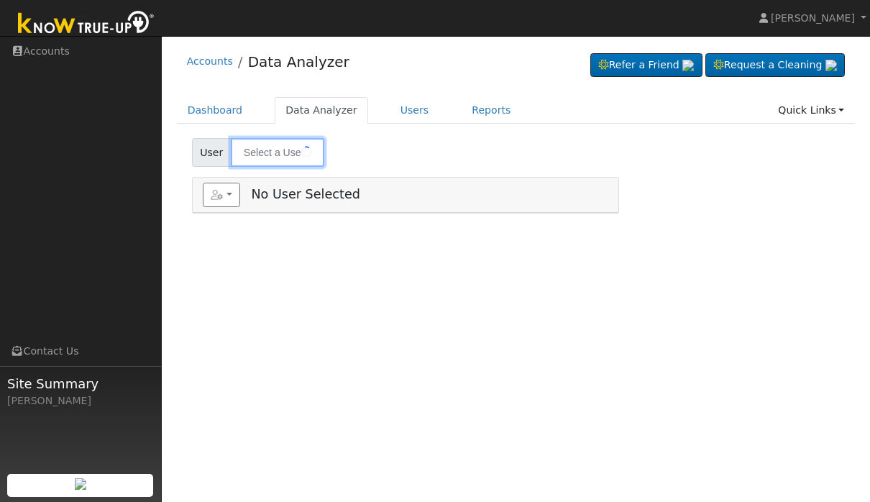
type input "[PERSON_NAME]"
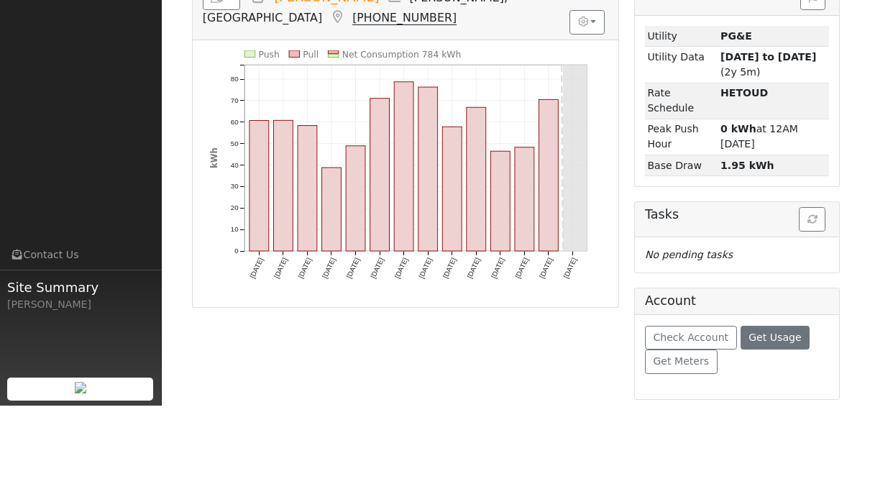
click at [782, 428] on span "Get Usage" at bounding box center [775, 434] width 53 height 12
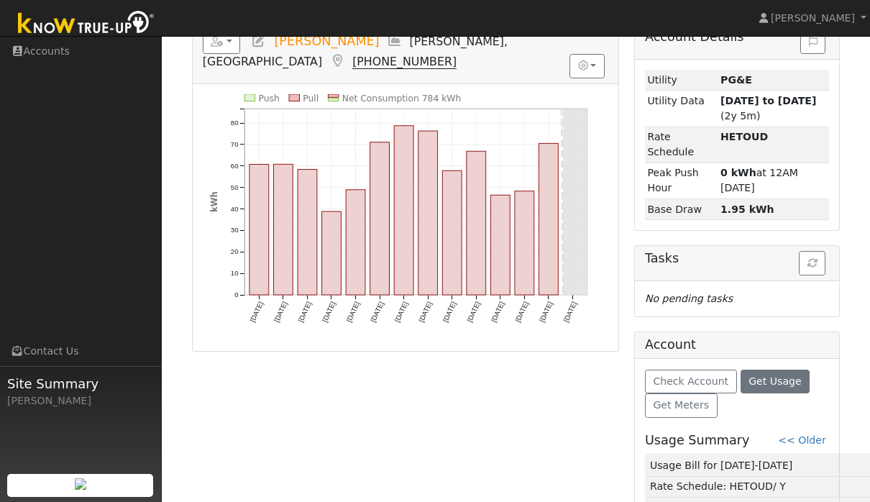
scroll to position [135, 0]
